Goal: Task Accomplishment & Management: Manage account settings

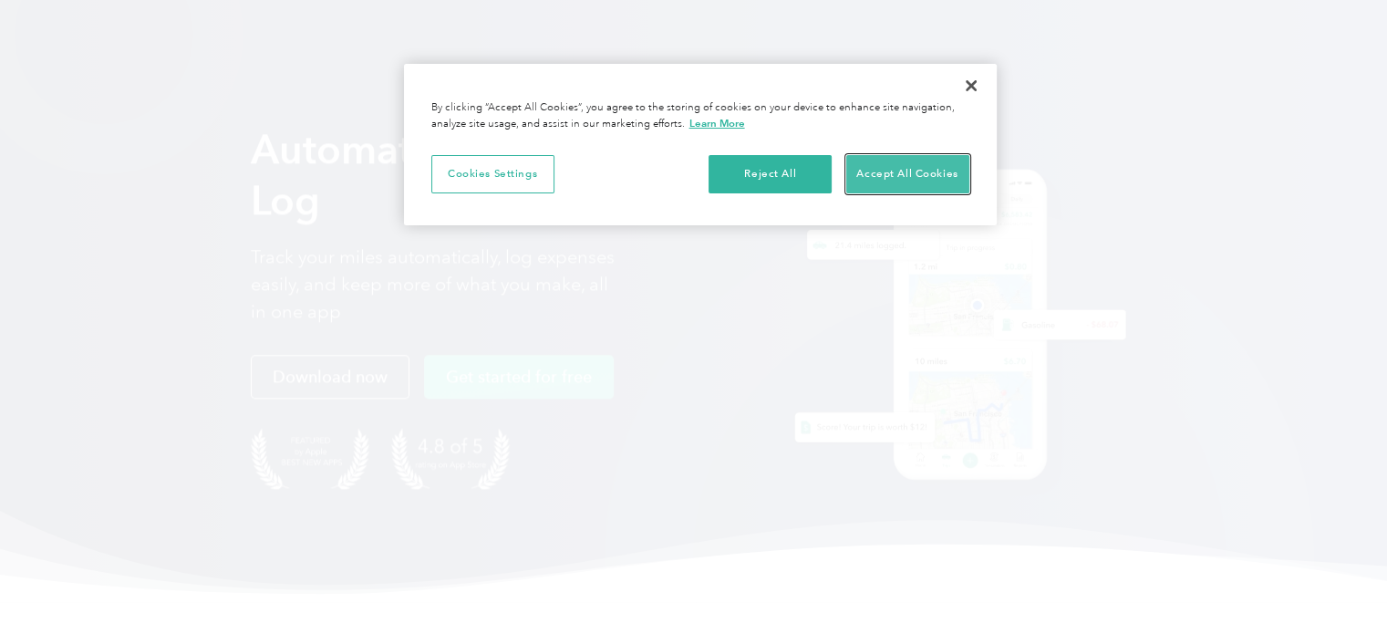
click at [932, 175] on button "Accept All Cookies" at bounding box center [907, 174] width 123 height 38
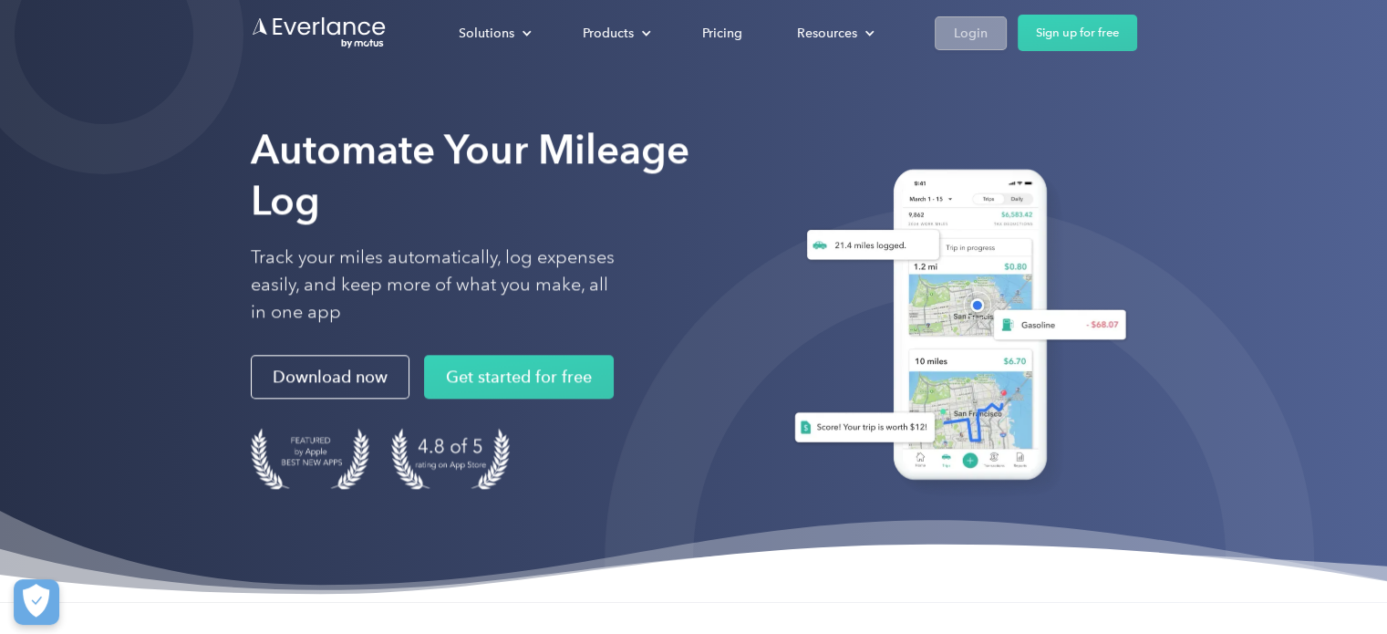
click at [982, 36] on div "Login" at bounding box center [971, 33] width 34 height 23
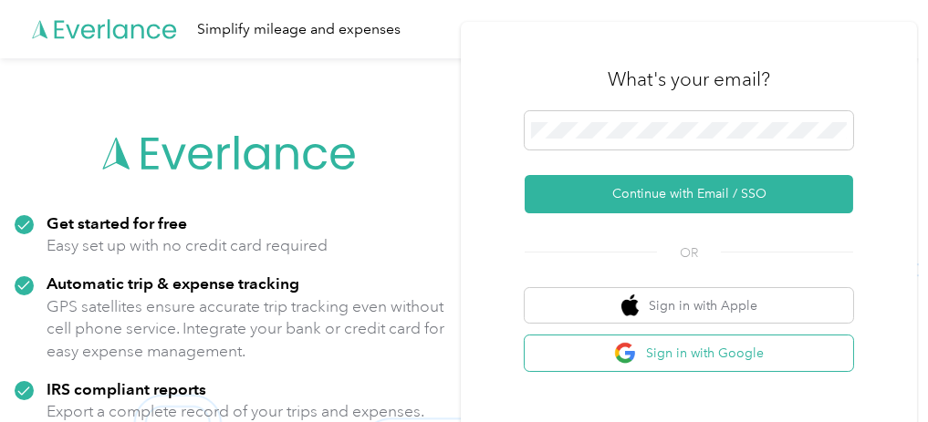
click at [713, 360] on button "Sign in with Google" at bounding box center [688, 354] width 328 height 36
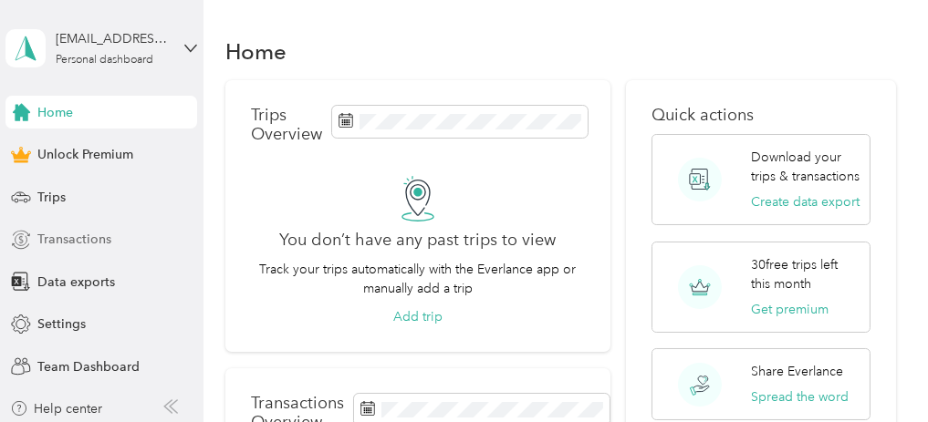
click at [116, 237] on div "Transactions" at bounding box center [101, 239] width 192 height 33
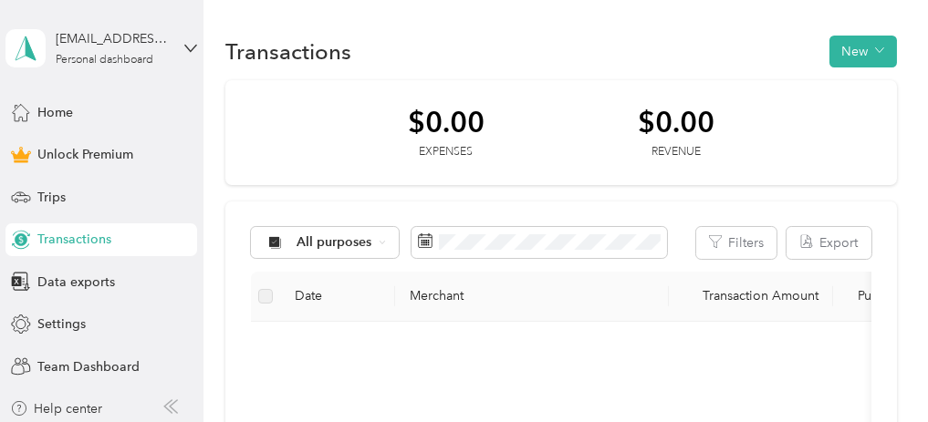
click at [190, 47] on icon at bounding box center [190, 48] width 11 height 6
click at [157, 140] on div "Log out" at bounding box center [194, 148] width 358 height 32
